Goal: Information Seeking & Learning: Find specific page/section

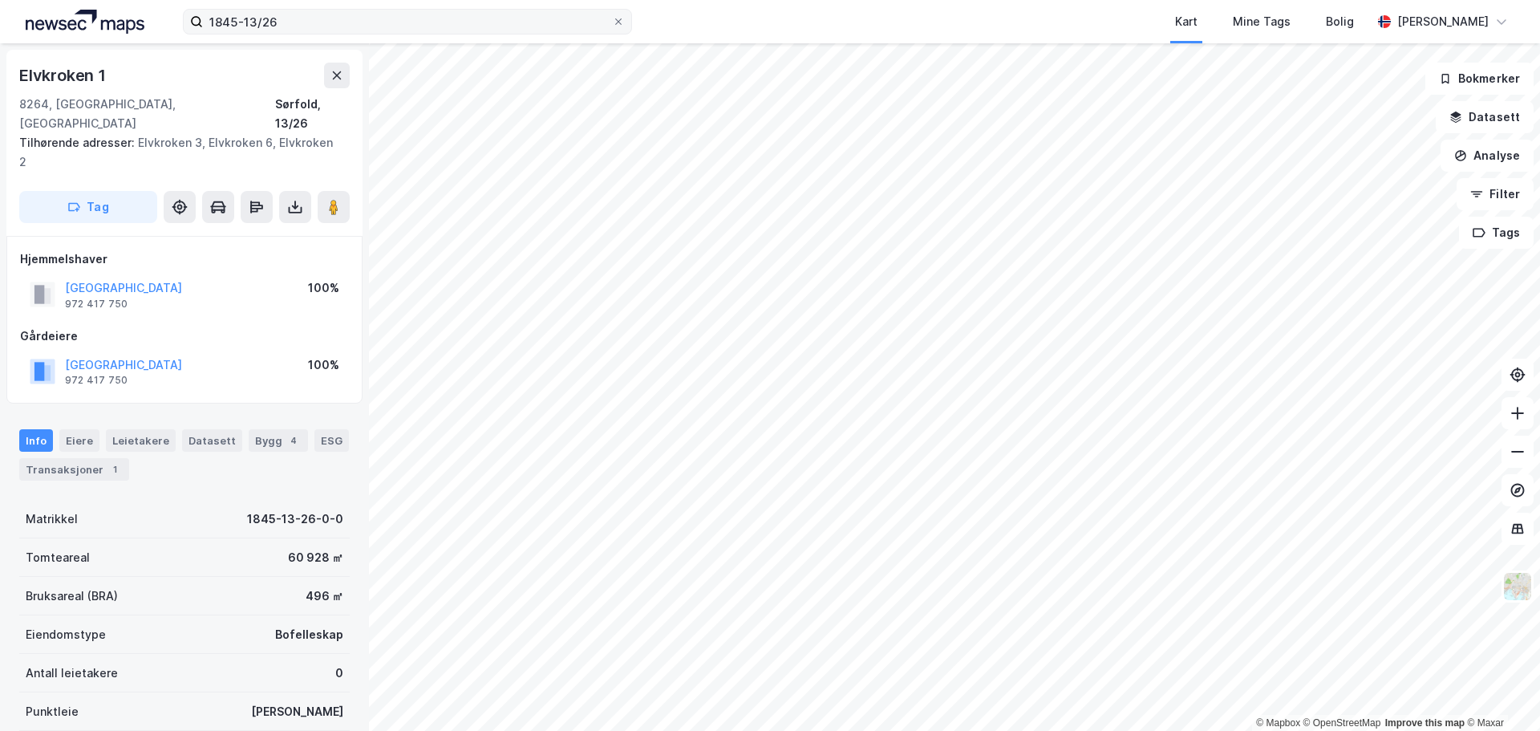
scroll to position [2, 0]
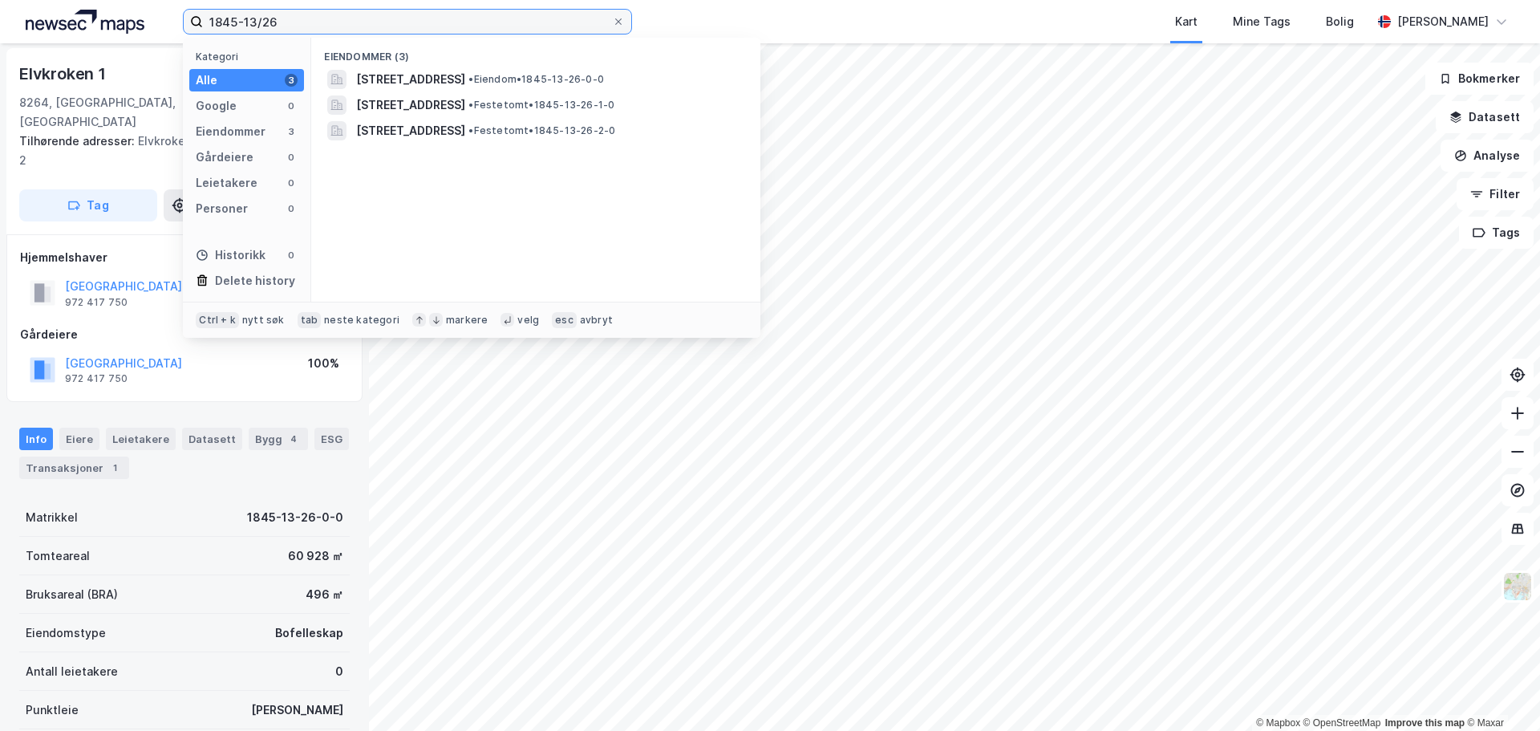
click at [322, 23] on input "1845-13/26" at bounding box center [407, 22] width 409 height 24
type input "1"
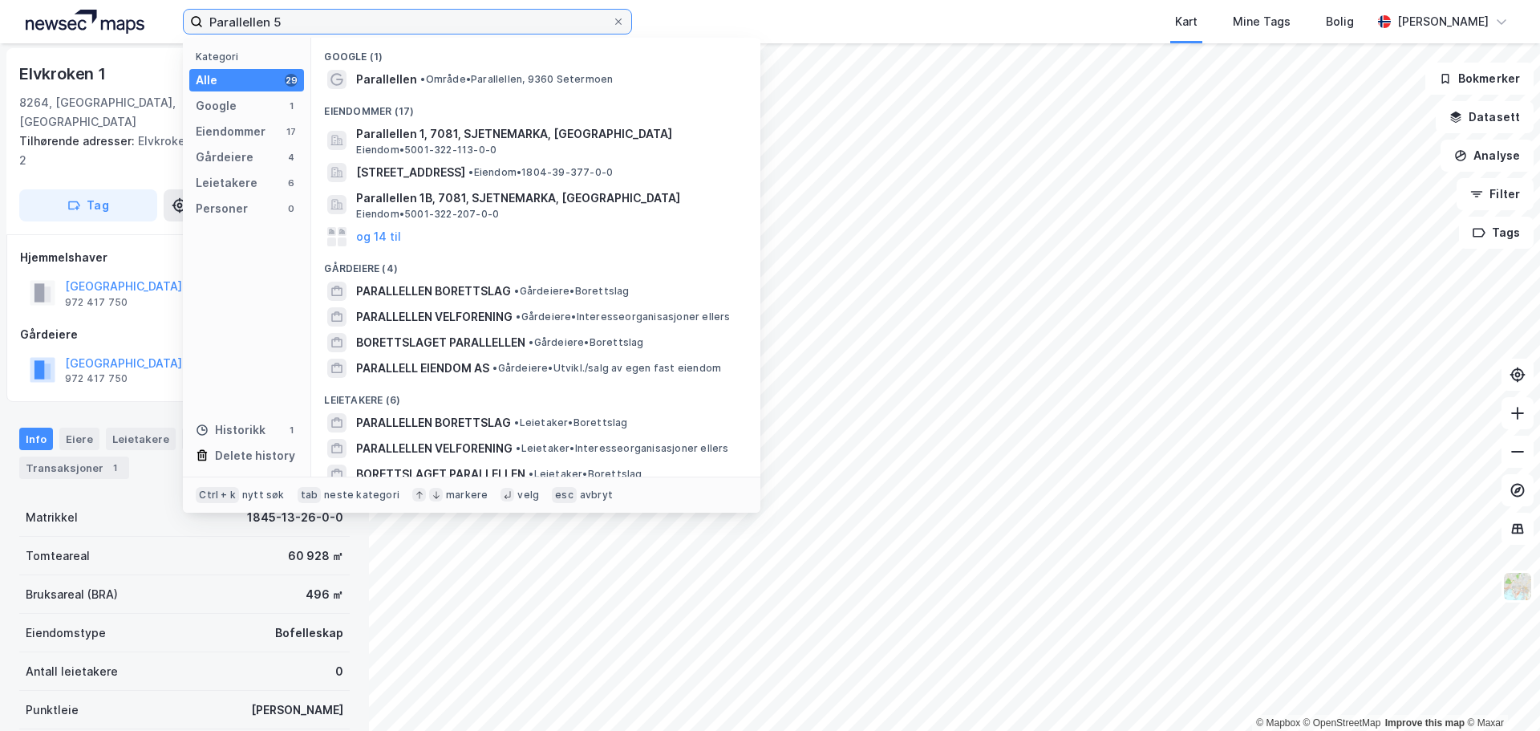
type input "Parallellen 5"
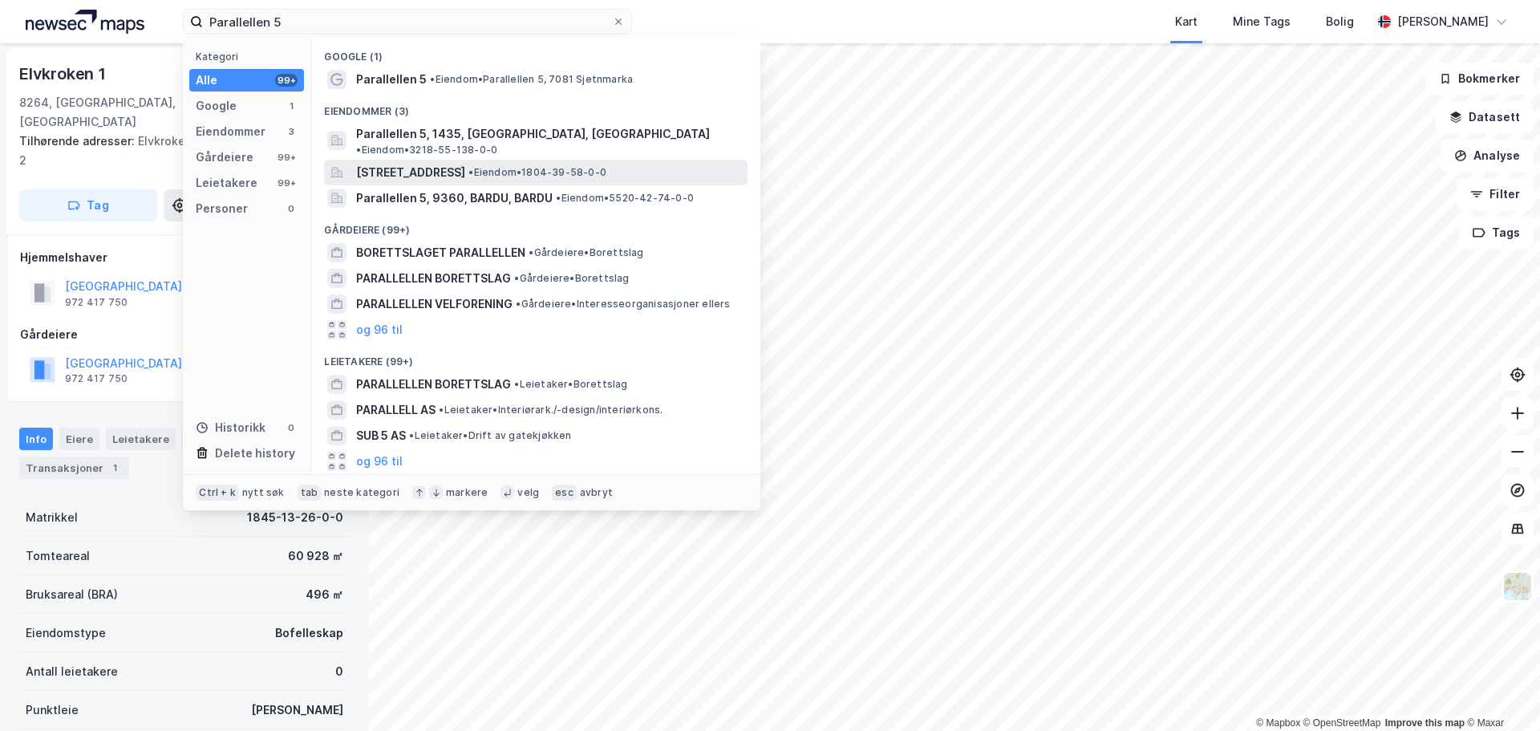
click at [380, 163] on span "[STREET_ADDRESS]" at bounding box center [410, 172] width 109 height 19
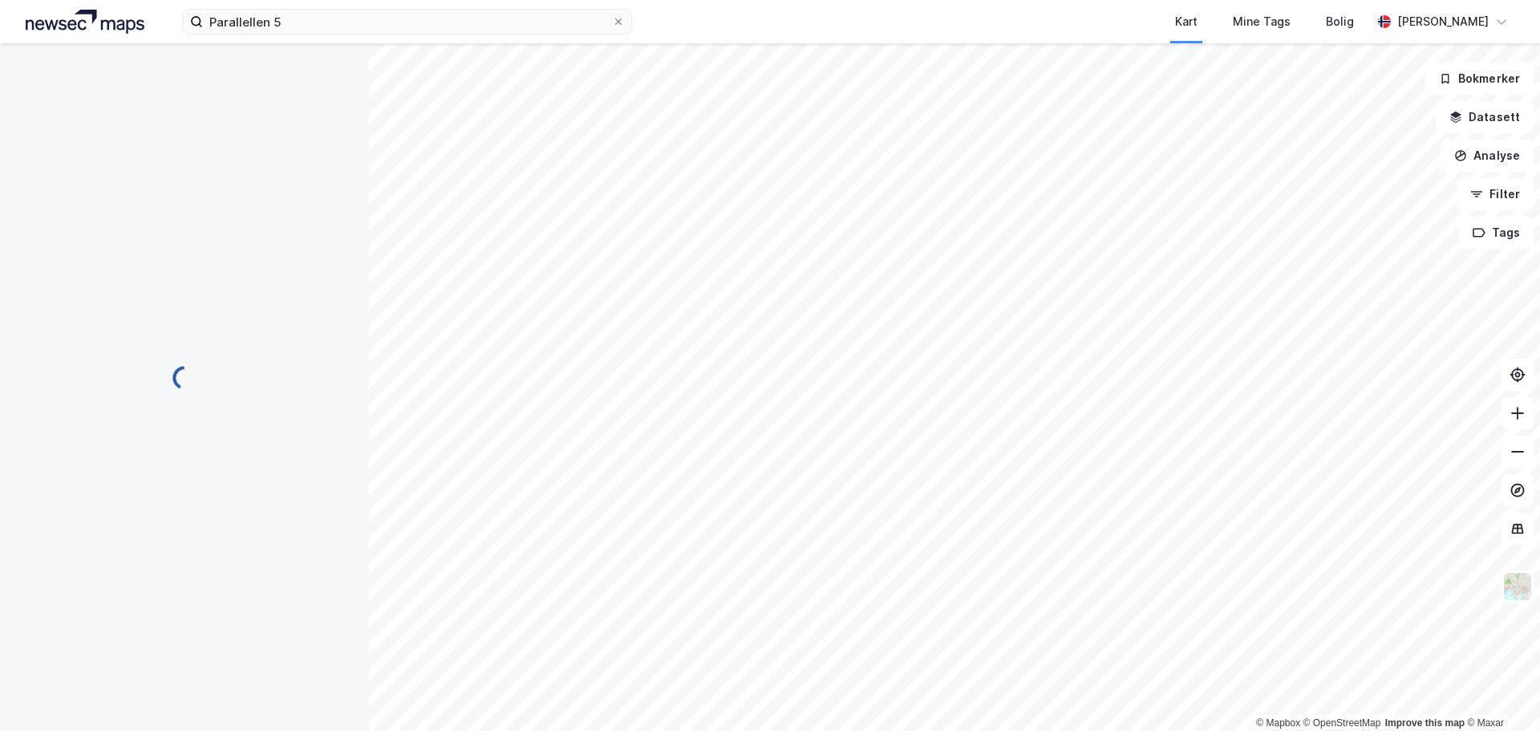
scroll to position [2, 0]
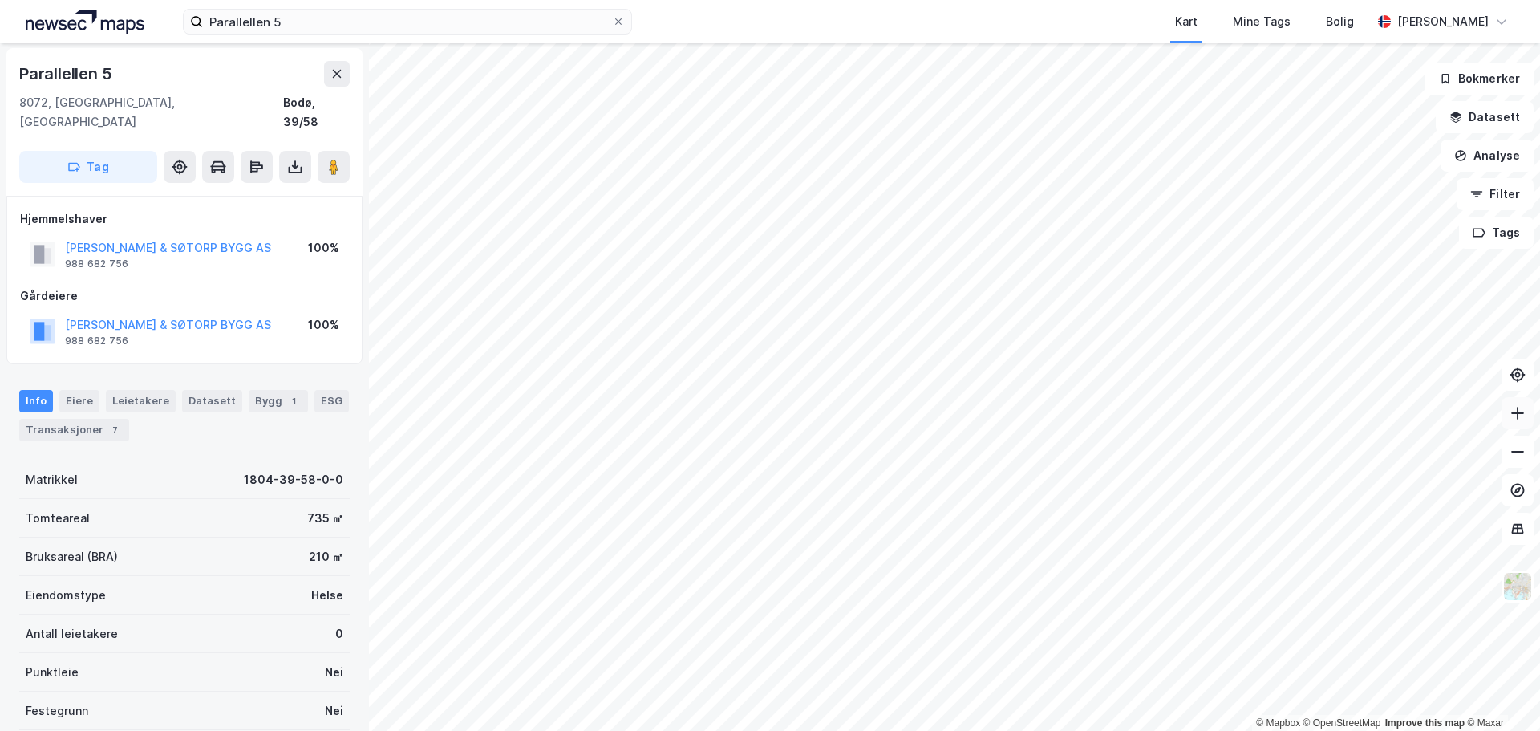
click at [1517, 412] on icon at bounding box center [1517, 413] width 16 height 16
click at [1517, 411] on icon at bounding box center [1517, 413] width 16 height 16
click at [1475, 117] on button "Datasett" at bounding box center [1485, 117] width 98 height 32
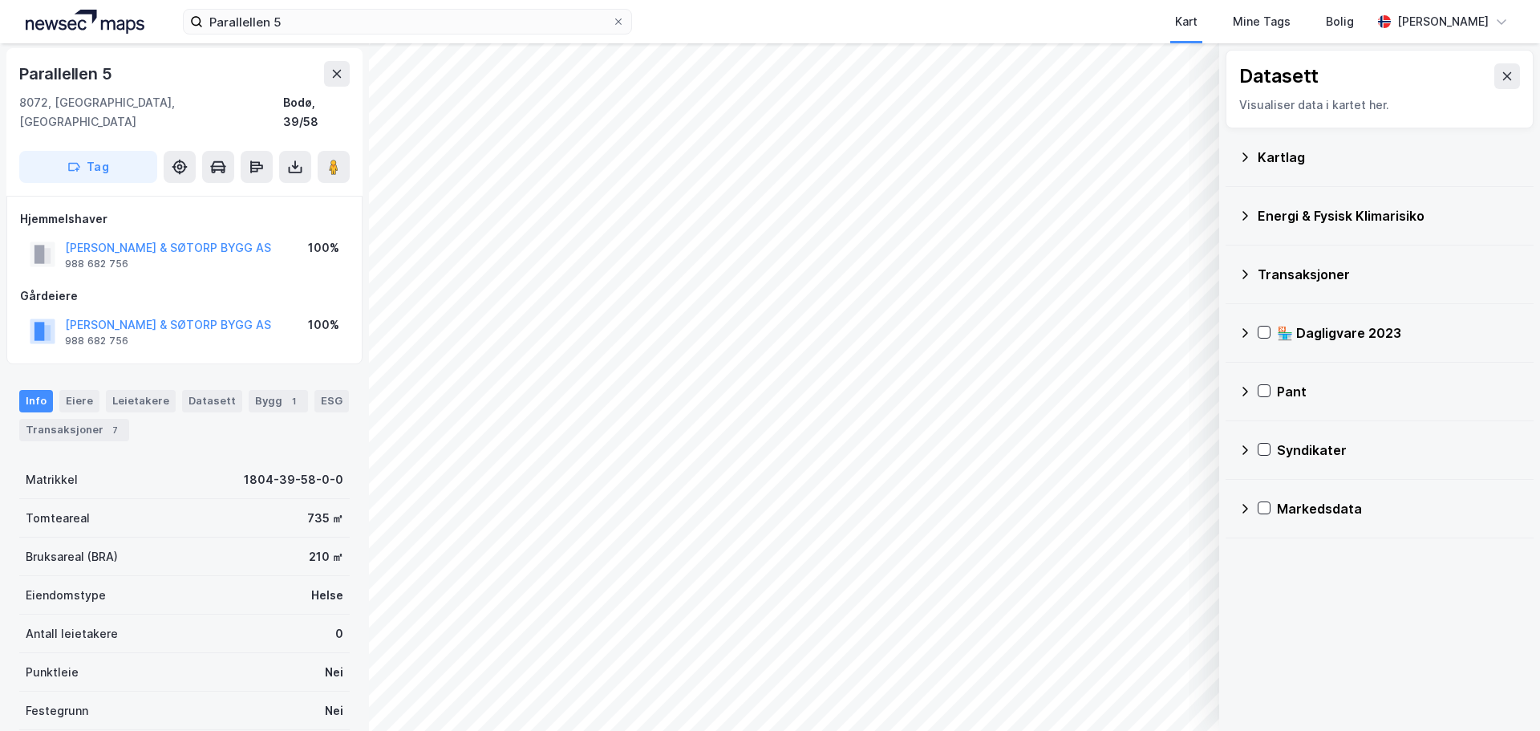
click at [1270, 159] on div "Kartlag" at bounding box center [1389, 157] width 263 height 19
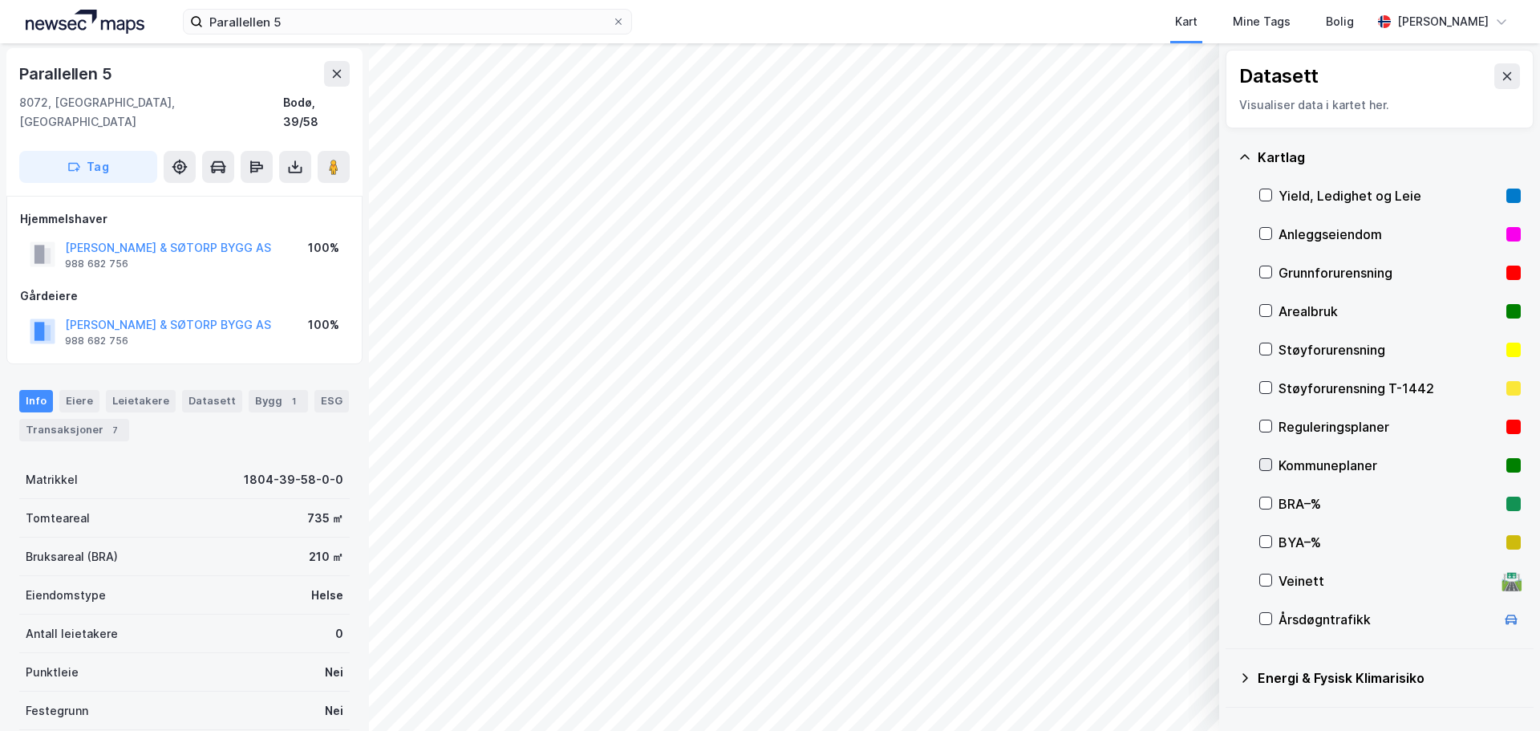
click at [1267, 465] on icon at bounding box center [1266, 465] width 9 height 6
drag, startPoint x: 615, startPoint y: 19, endPoint x: 569, endPoint y: 22, distance: 46.6
click at [615, 19] on icon at bounding box center [619, 22] width 10 height 10
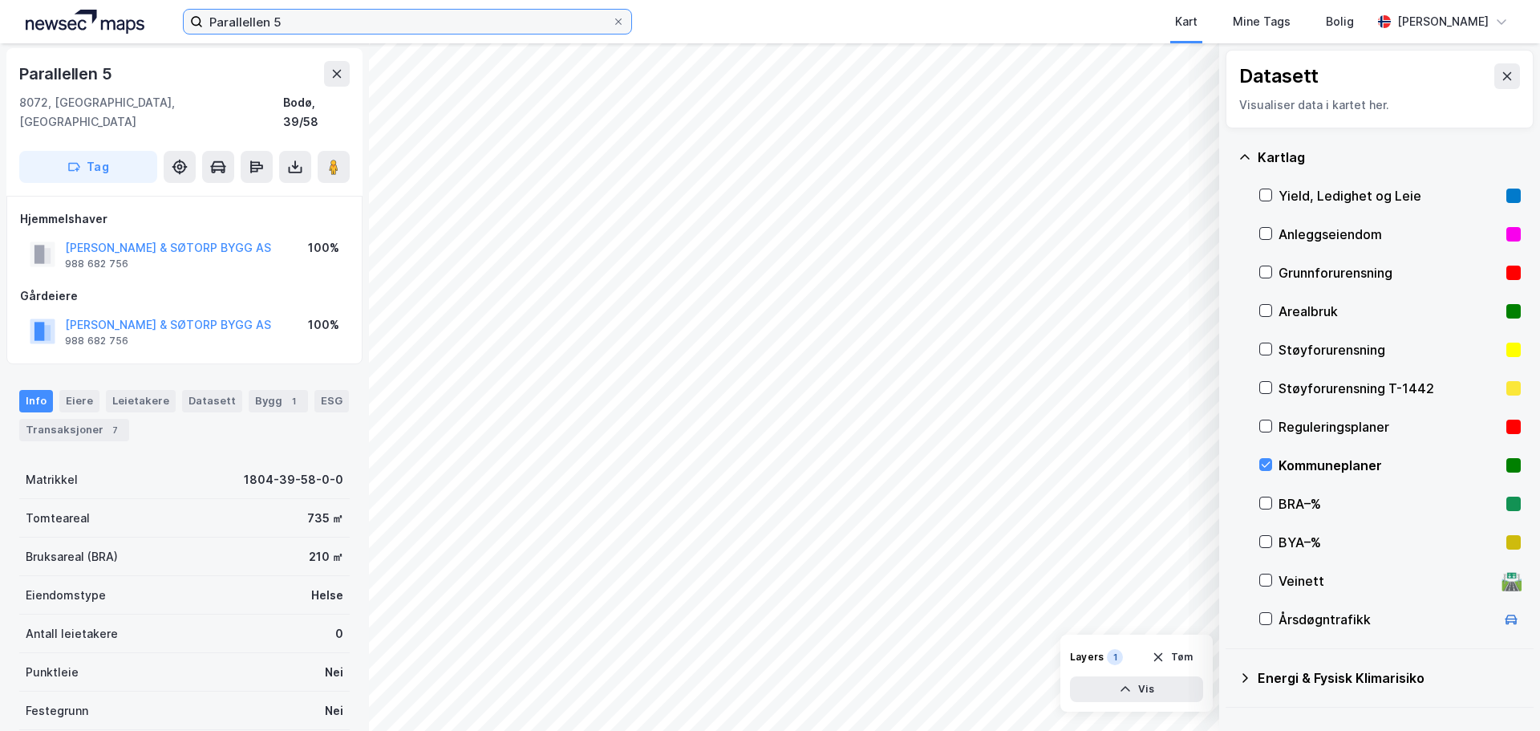
click at [612, 19] on input "Parallellen 5" at bounding box center [407, 22] width 409 height 24
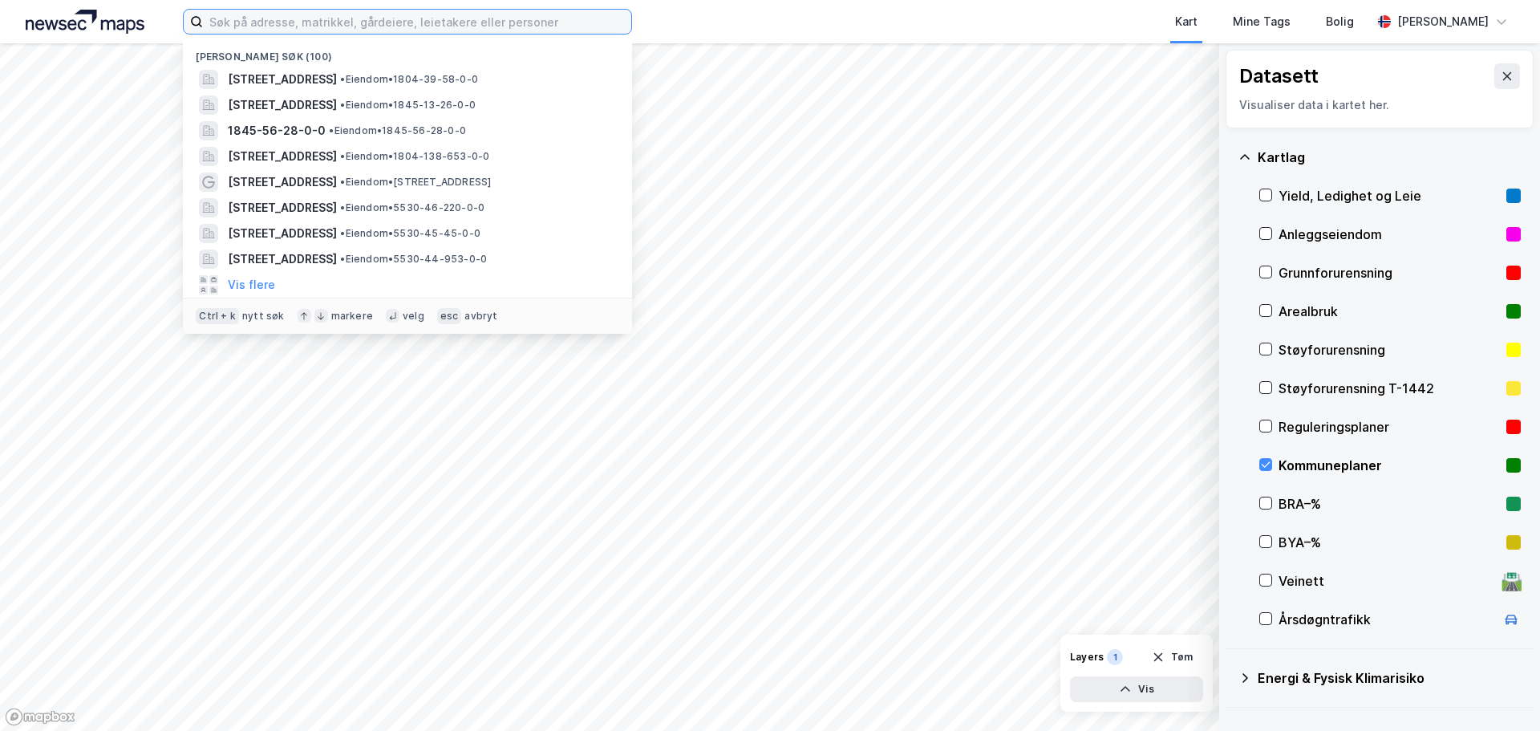
click at [467, 16] on input at bounding box center [417, 22] width 428 height 24
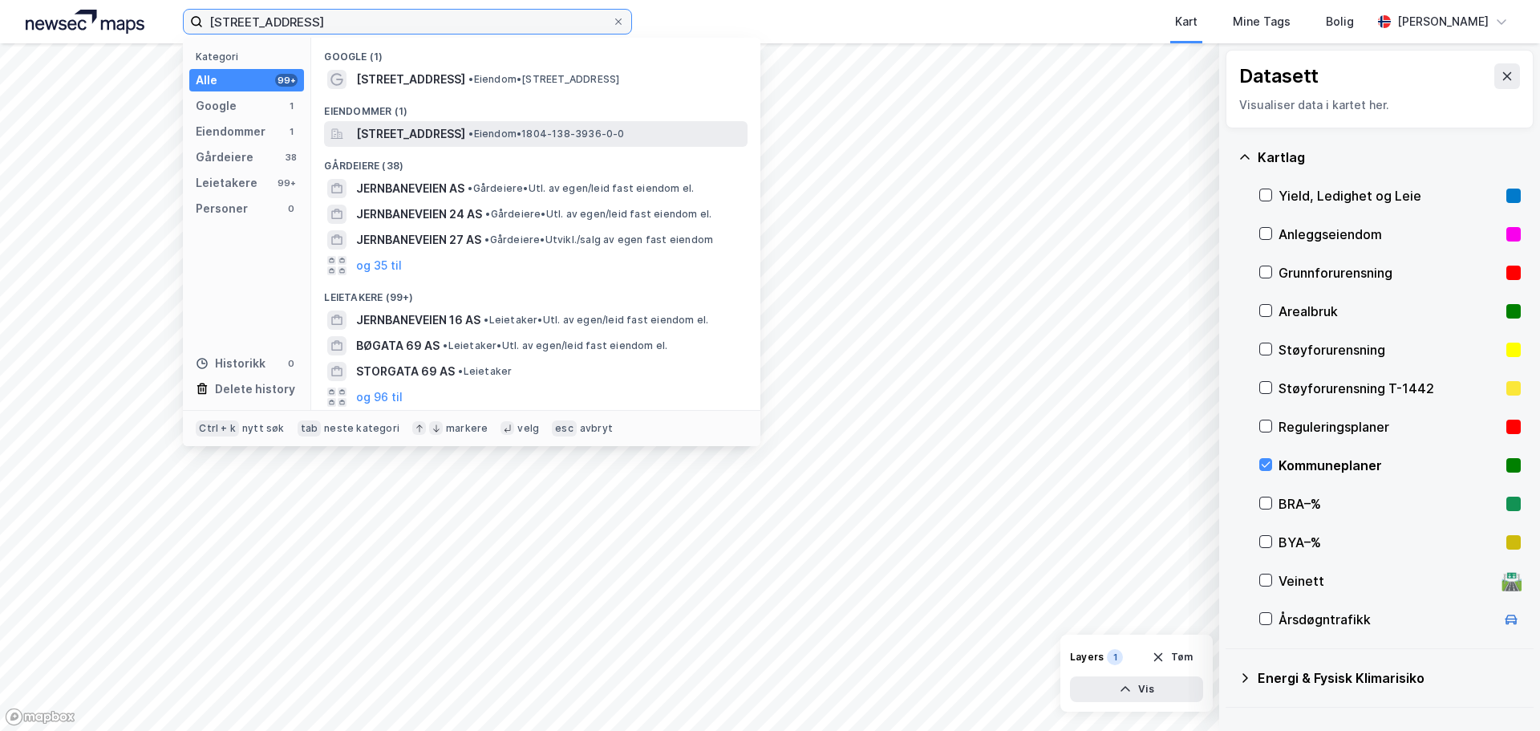
type input "[STREET_ADDRESS]"
click at [408, 132] on span "[STREET_ADDRESS]" at bounding box center [410, 133] width 109 height 19
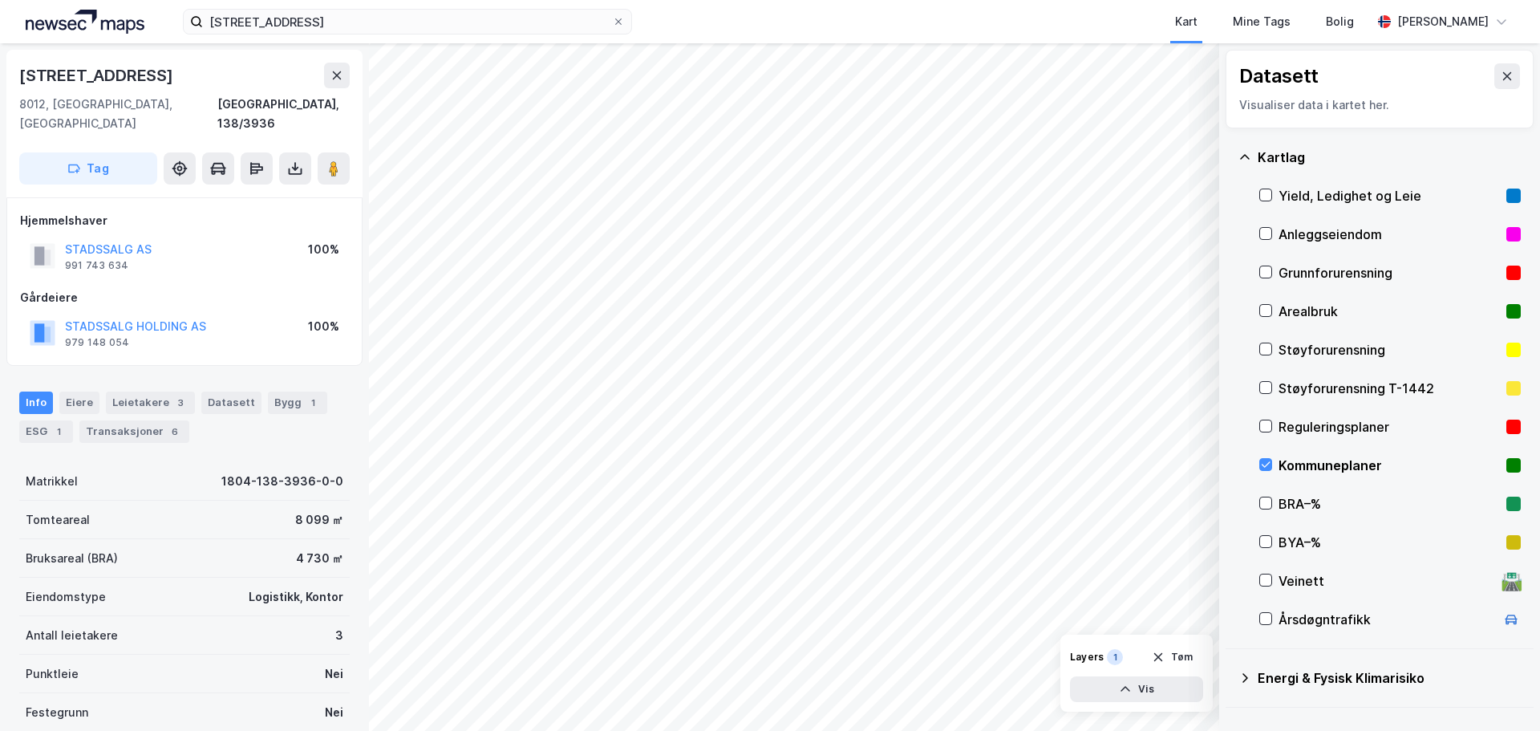
scroll to position [2, 0]
click at [124, 419] on div "Transaksjoner 6" at bounding box center [134, 430] width 110 height 22
